Goal: Obtain resource: Download file/media

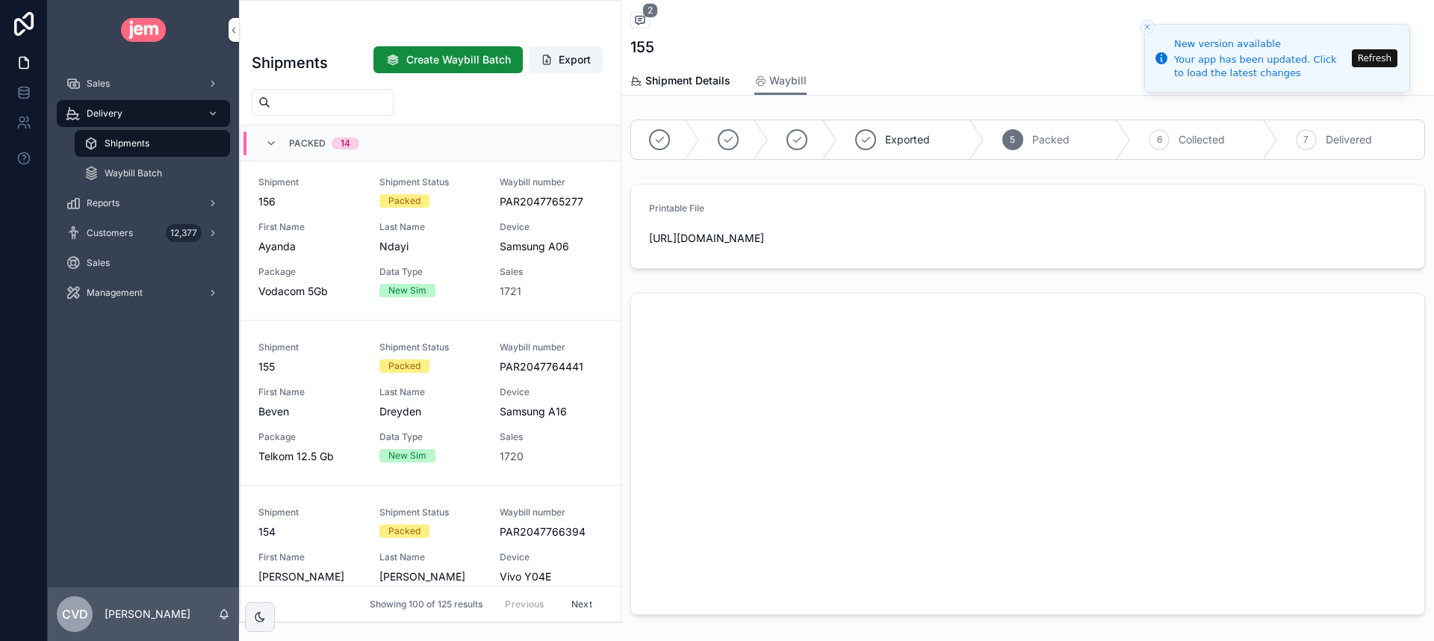
scroll to position [1473, 0]
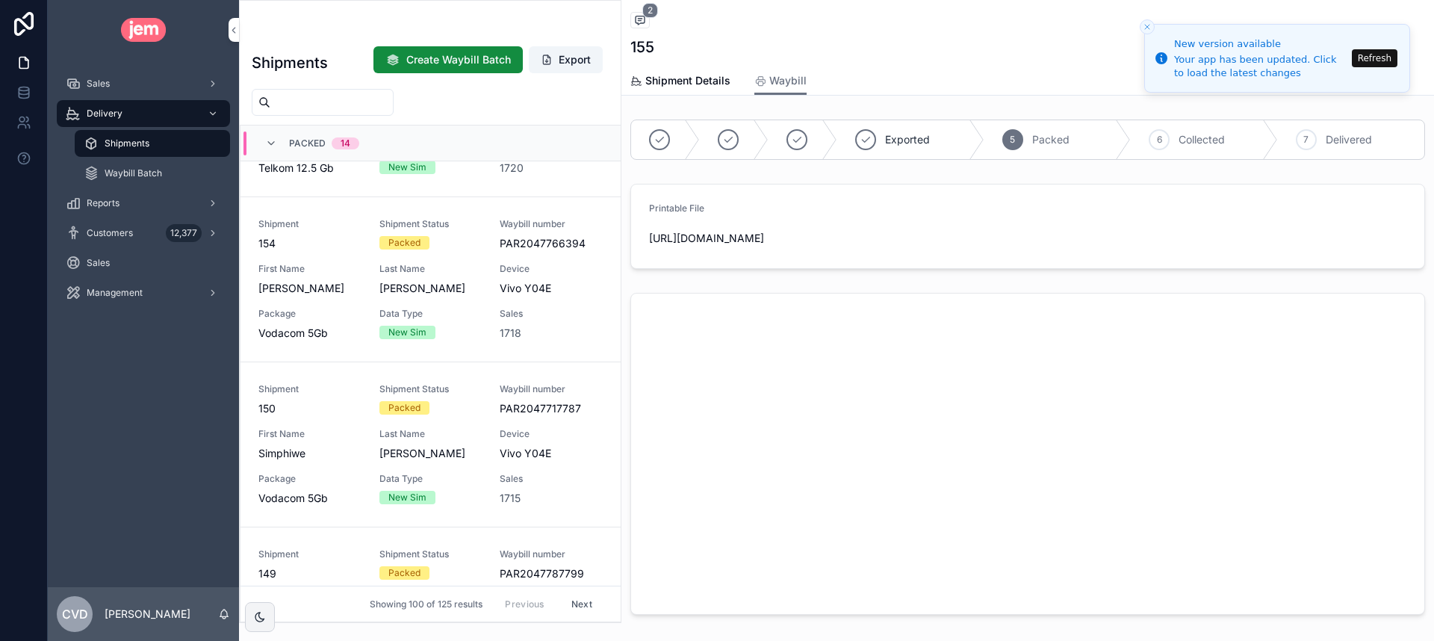
click at [1383, 62] on button "Refresh" at bounding box center [1375, 58] width 46 height 18
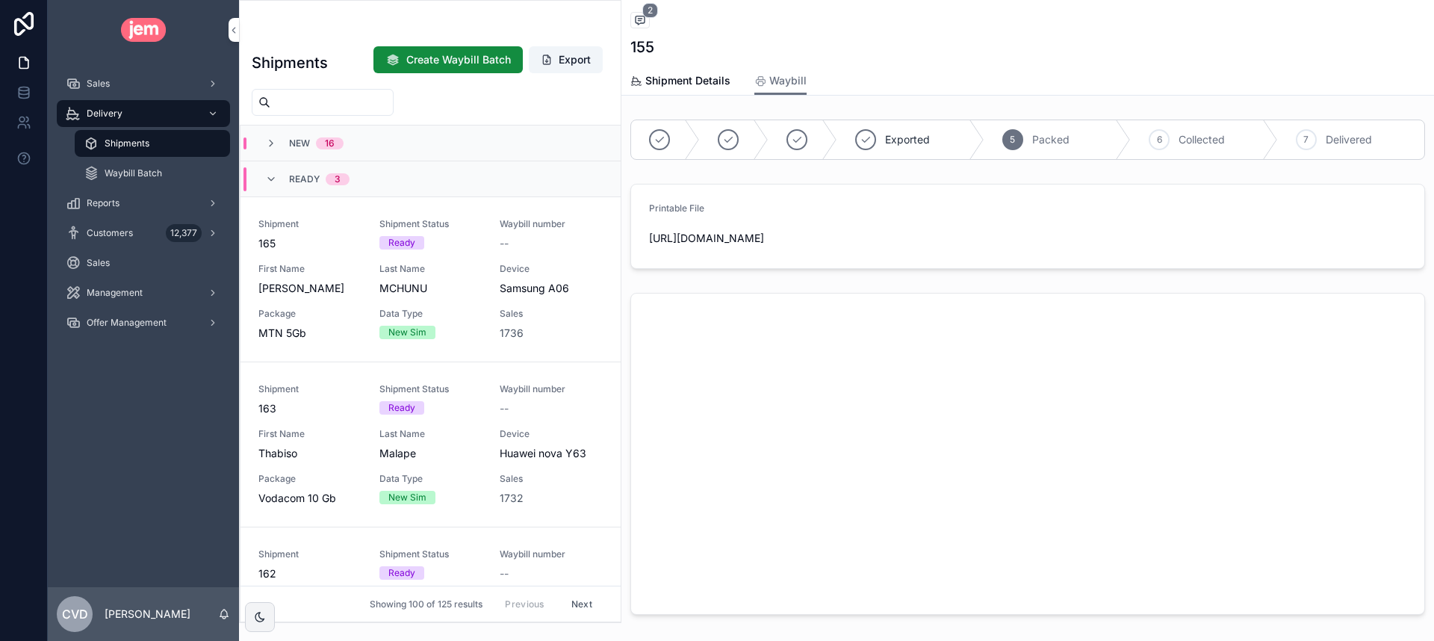
scroll to position [1365, 0]
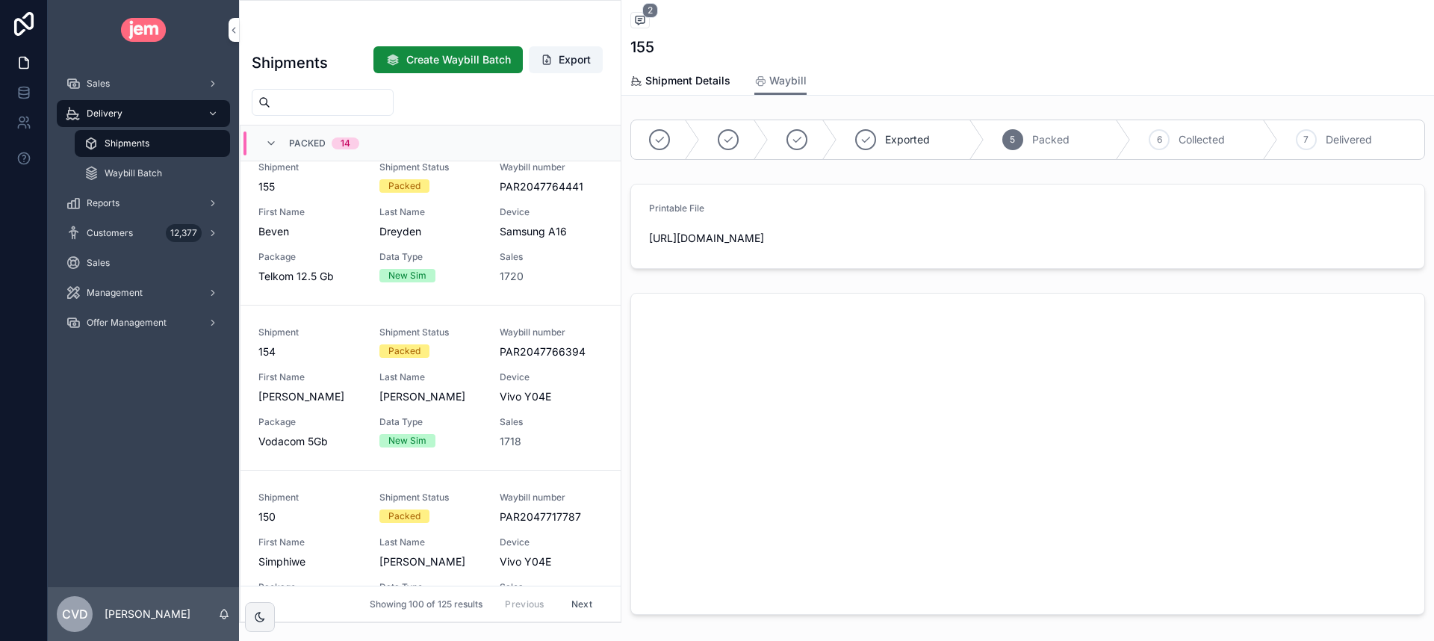
click at [268, 146] on icon "scrollable content" at bounding box center [271, 143] width 12 height 12
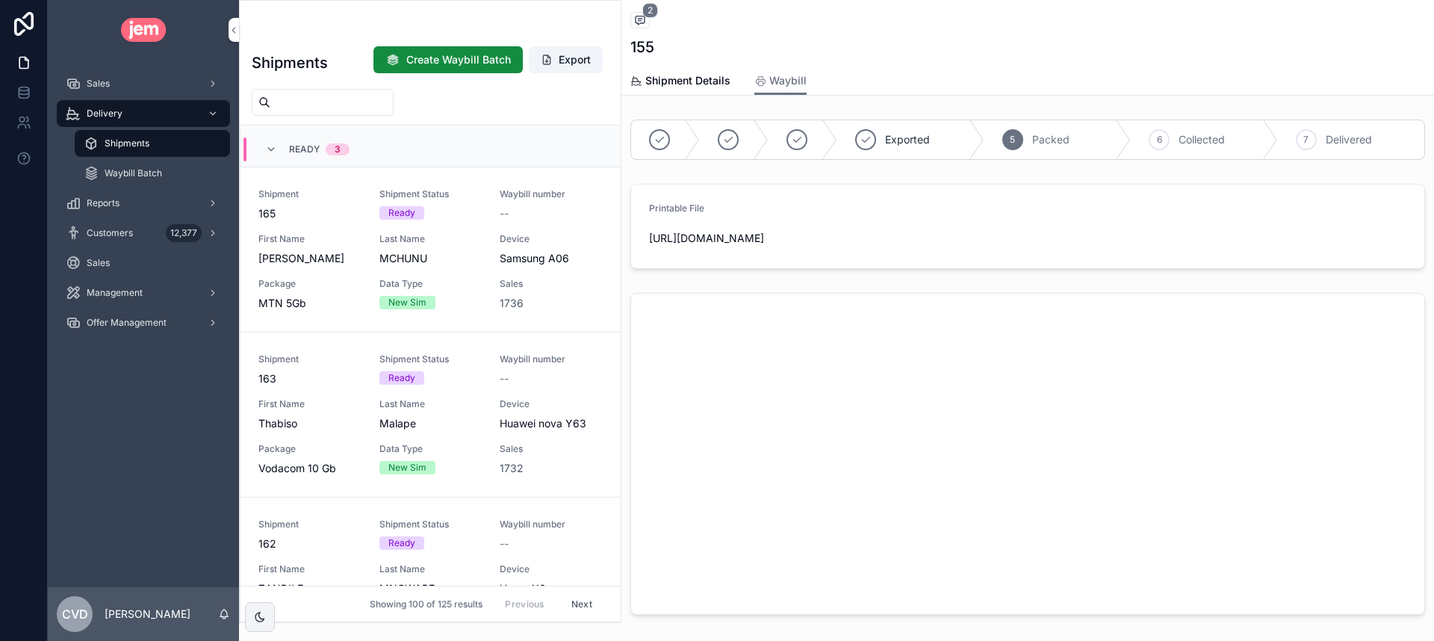
scroll to position [0, 0]
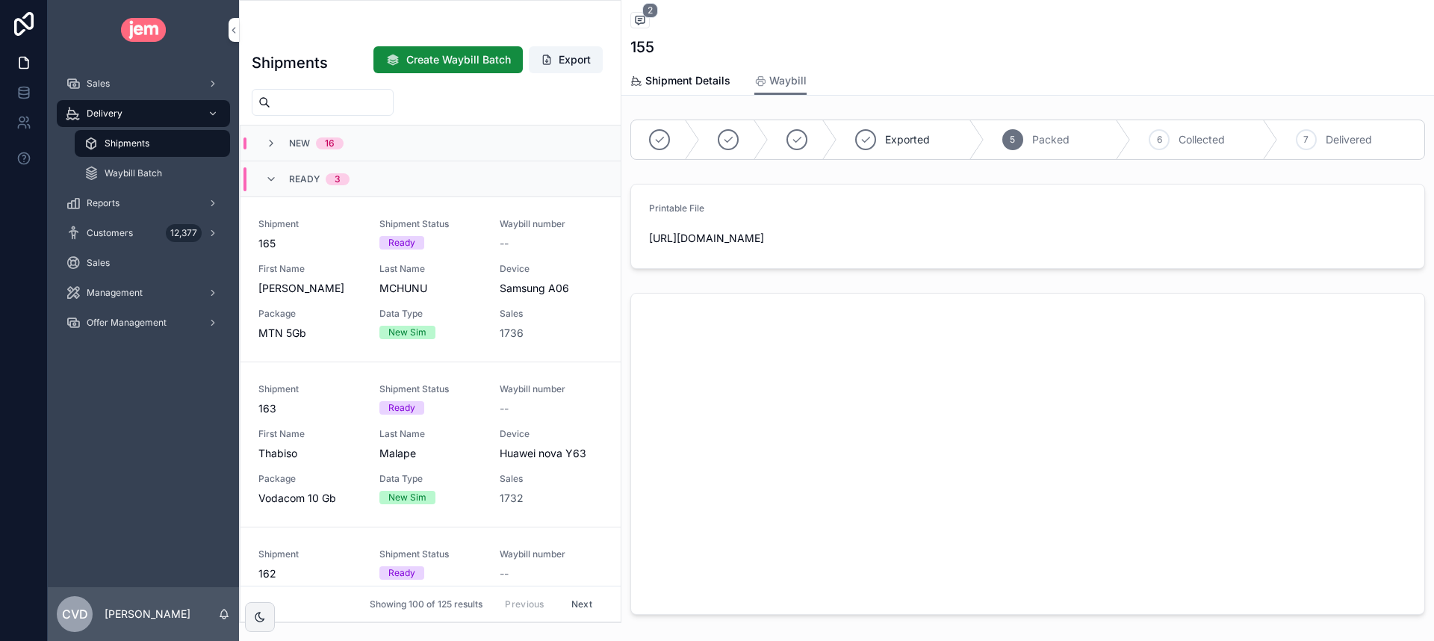
click at [274, 180] on icon "scrollable content" at bounding box center [271, 179] width 12 height 12
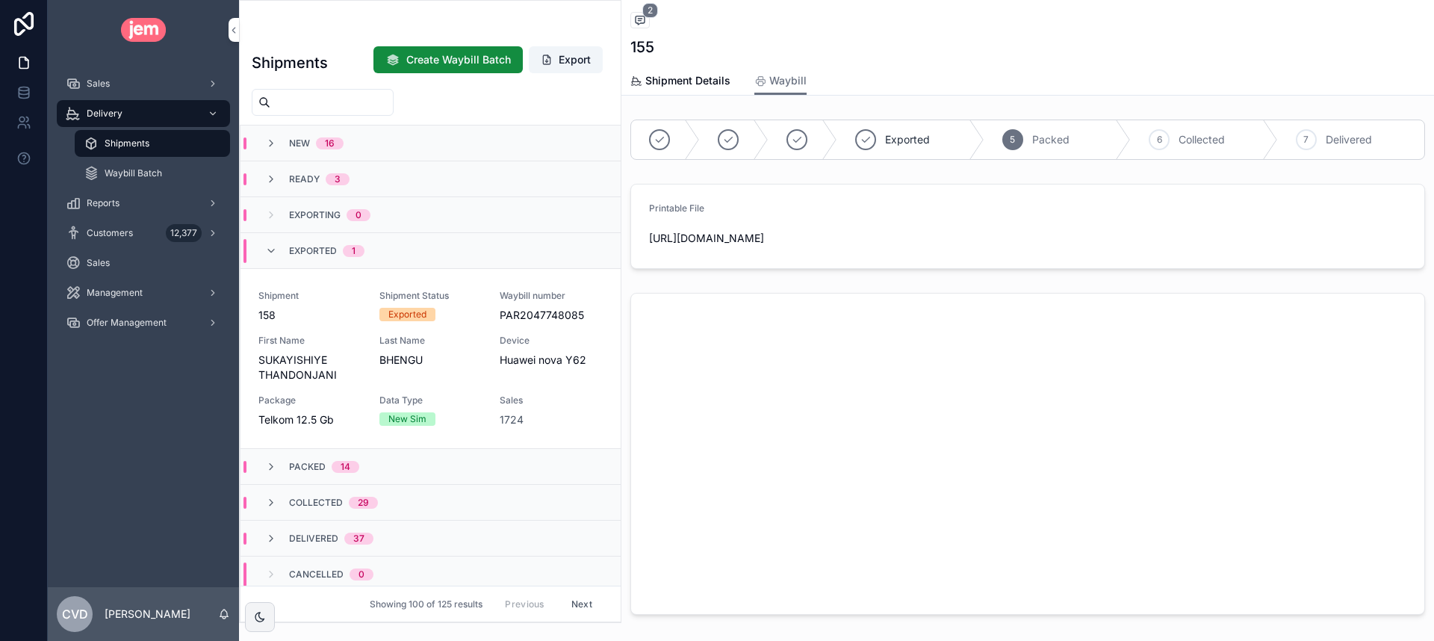
click at [273, 247] on icon "scrollable content" at bounding box center [271, 251] width 12 height 12
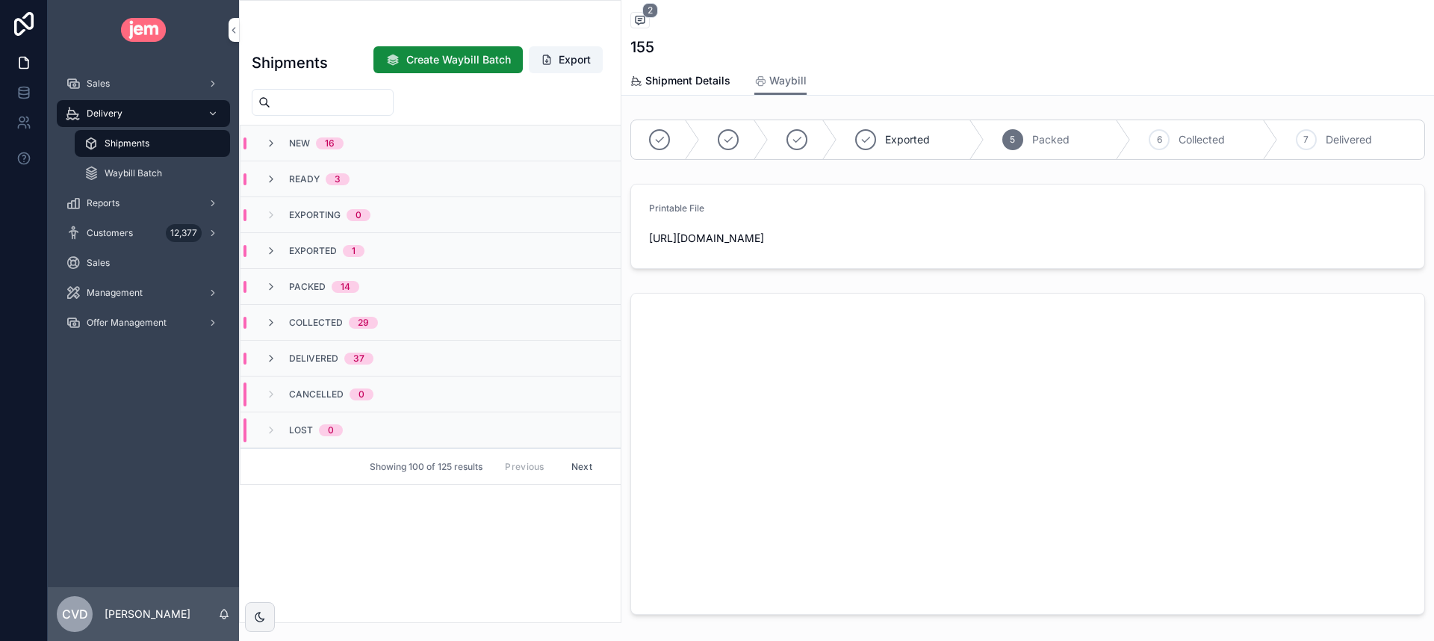
click at [282, 247] on div "Exported 1" at bounding box center [314, 251] width 99 height 12
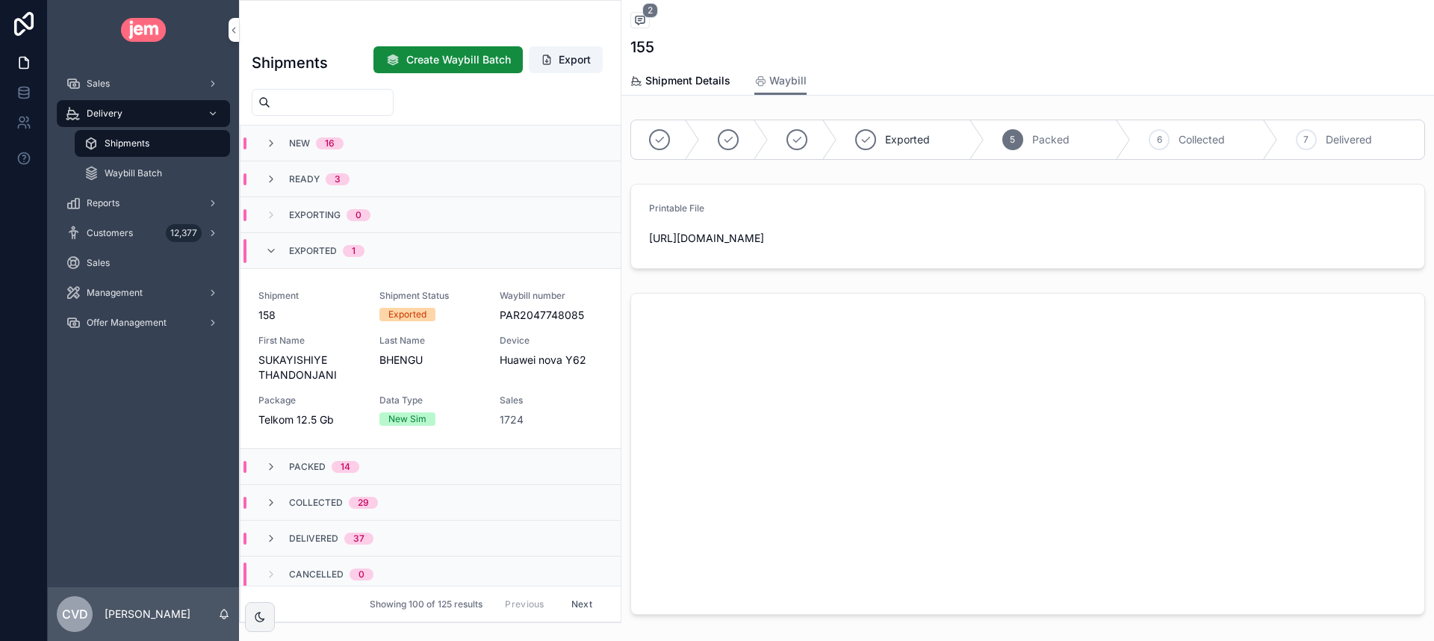
click at [282, 247] on div "Exported 1" at bounding box center [314, 251] width 99 height 24
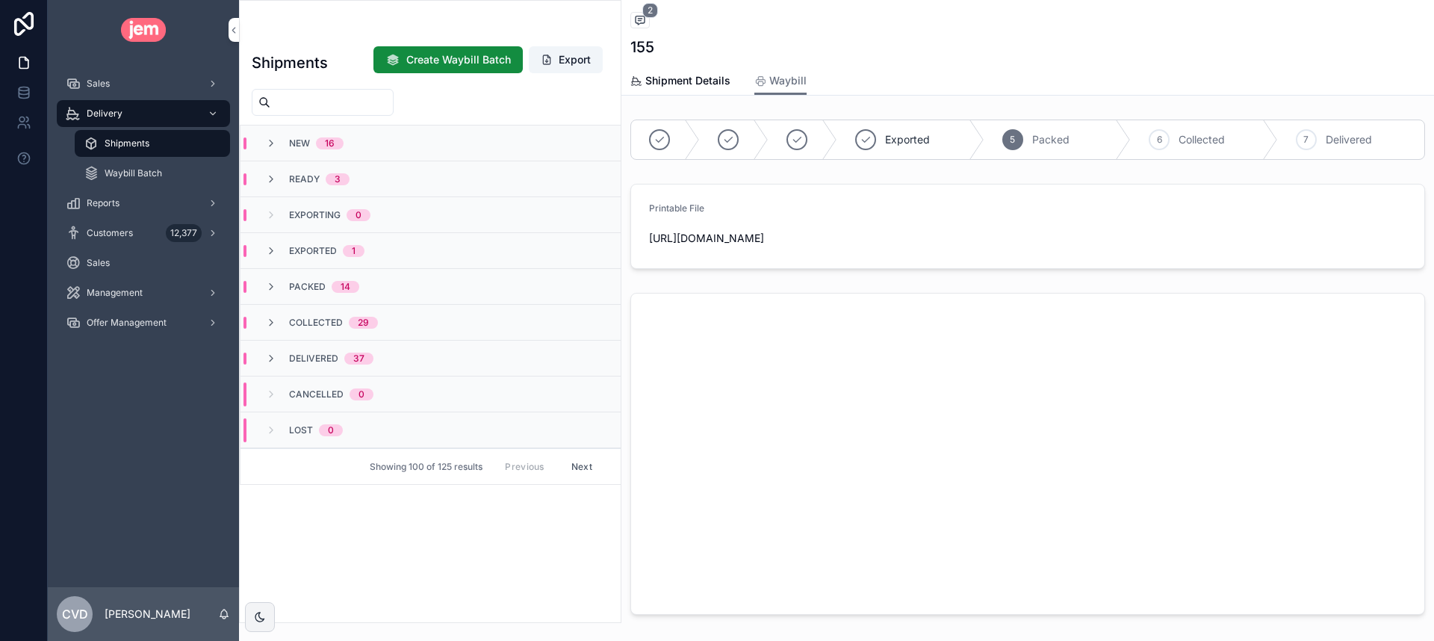
click at [282, 247] on div "Exported 1" at bounding box center [314, 251] width 99 height 12
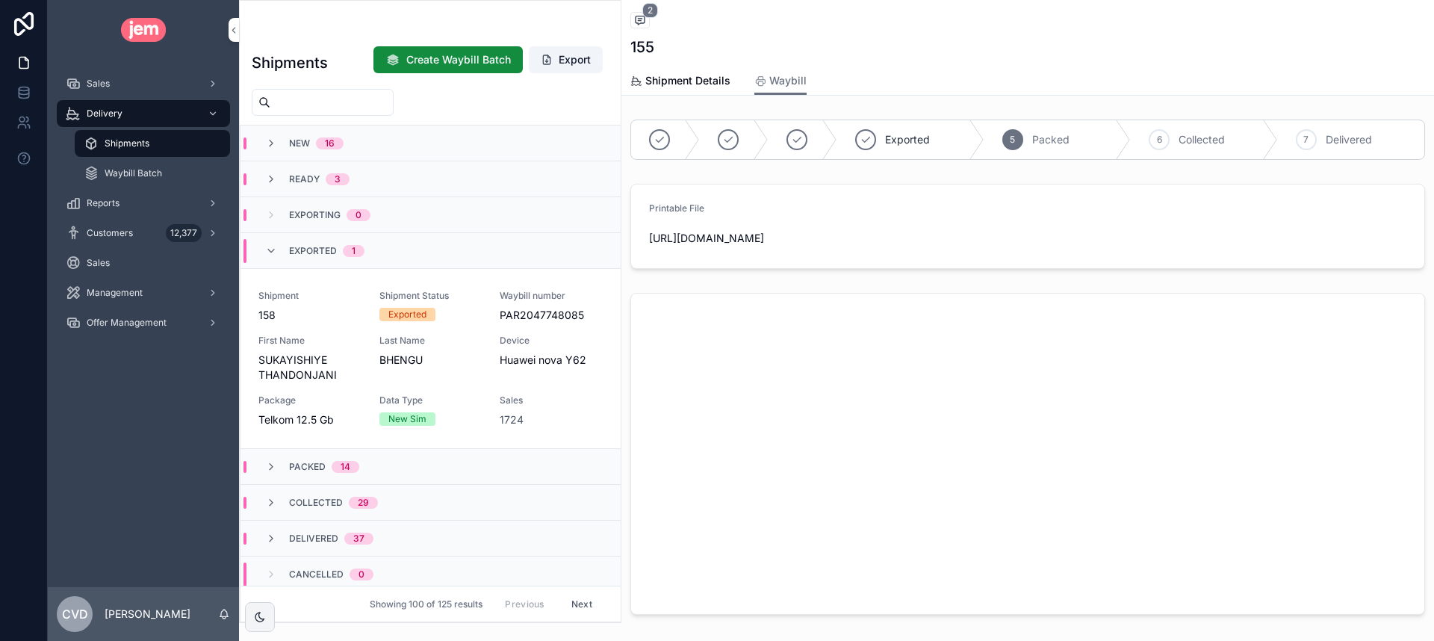
click at [282, 247] on div "Exported 1" at bounding box center [314, 251] width 99 height 24
